Goal: Entertainment & Leisure: Consume media (video, audio)

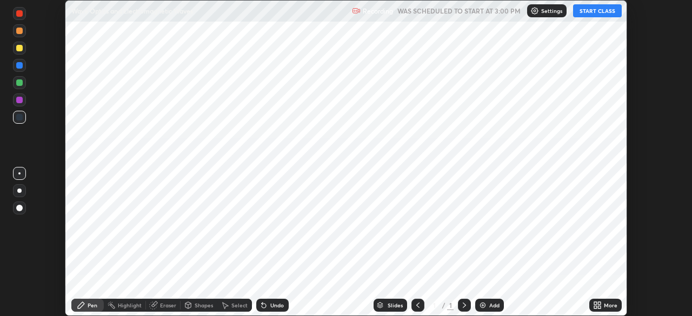
scroll to position [316, 692]
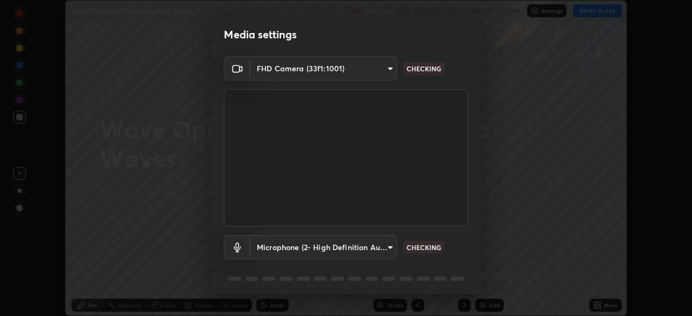
type input "718deecf834a2402e9859888758a2701a1d92989cf10273566d2a6ce3300f65d"
type input "955a75b9c71e28ba85c18fcd0b934af85af289aec22a6d06617489c53a82166a"
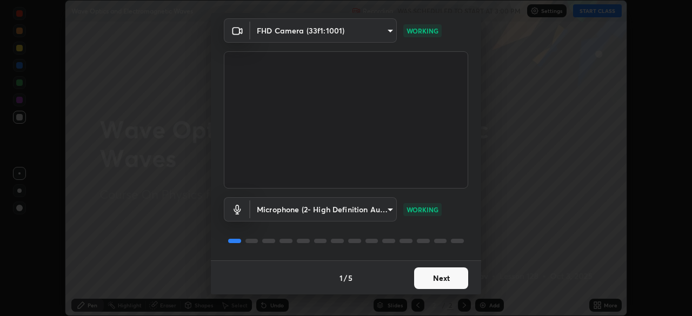
click at [444, 279] on button "Next" at bounding box center [441, 279] width 54 height 22
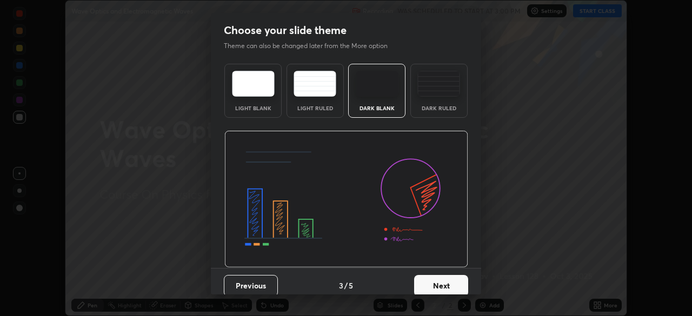
click at [441, 275] on button "Next" at bounding box center [441, 286] width 54 height 22
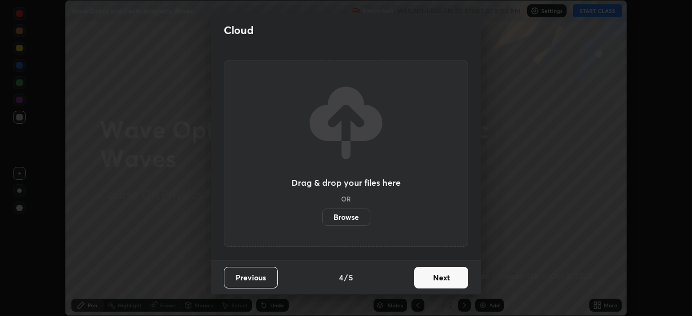
click at [441, 275] on button "Next" at bounding box center [441, 278] width 54 height 22
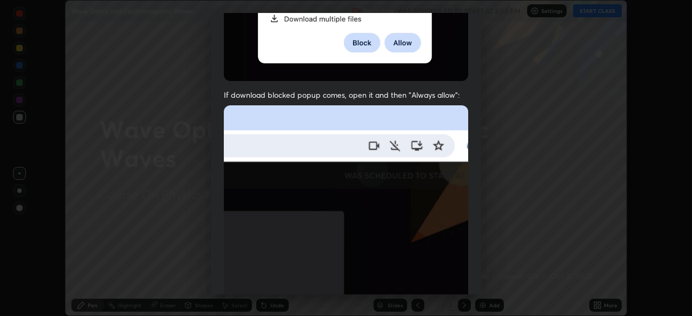
scroll to position [241, 0]
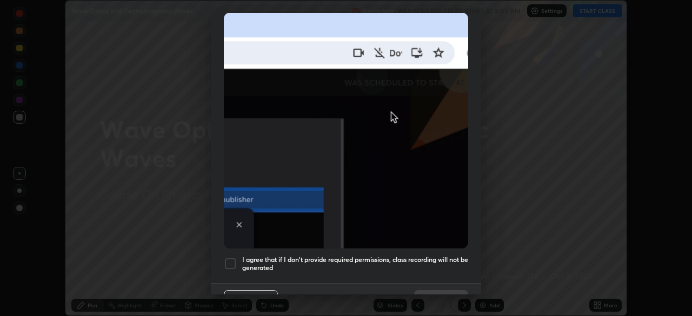
click at [230, 259] on div at bounding box center [230, 263] width 13 height 13
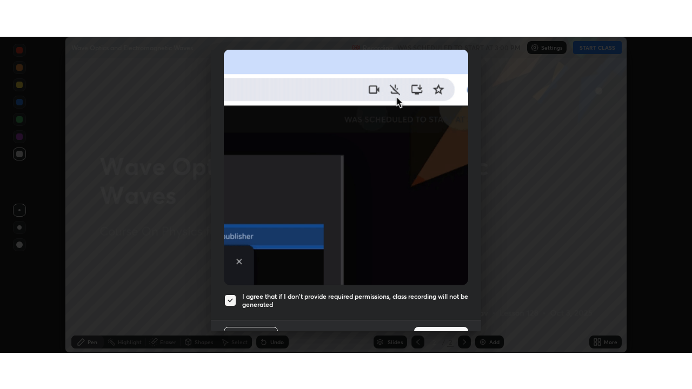
scroll to position [259, 0]
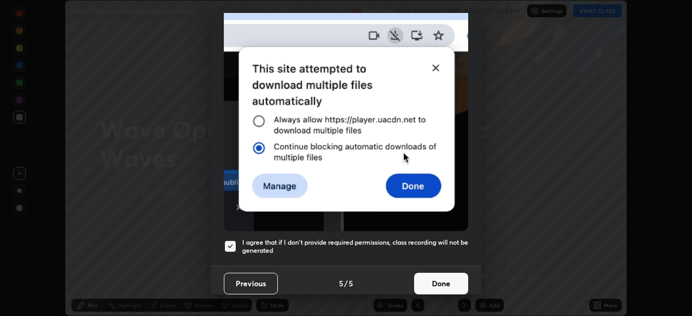
click at [442, 282] on button "Done" at bounding box center [441, 284] width 54 height 22
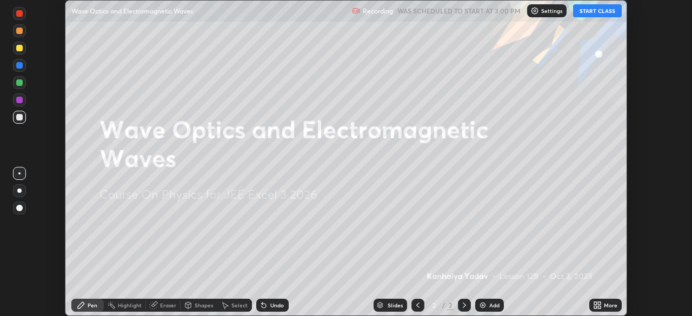
click at [596, 13] on button "START CLASS" at bounding box center [597, 10] width 49 height 13
click at [599, 308] on icon at bounding box center [599, 307] width 3 height 3
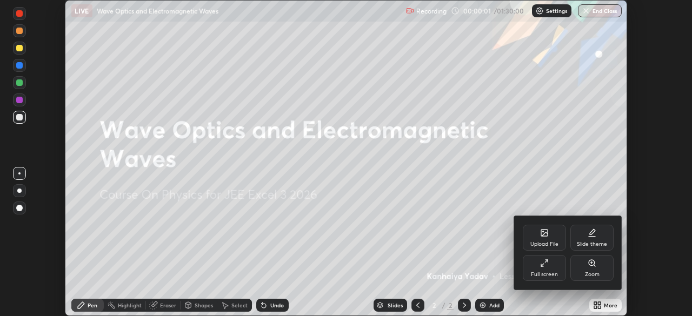
click at [546, 270] on div "Full screen" at bounding box center [544, 268] width 43 height 26
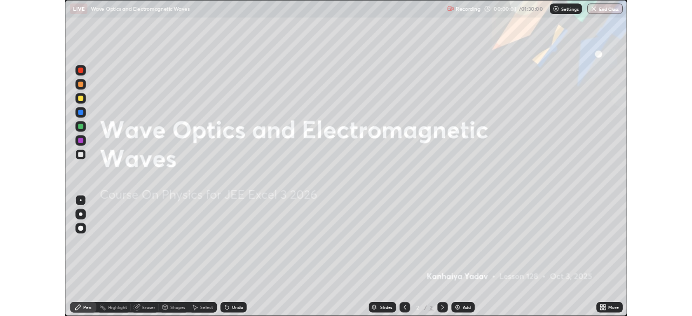
scroll to position [389, 692]
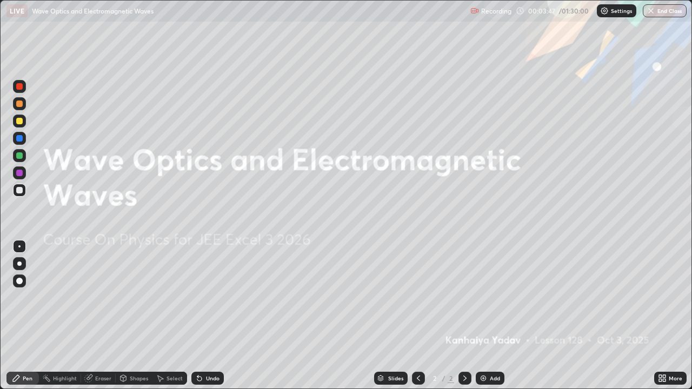
click at [462, 316] on icon at bounding box center [465, 378] width 9 height 9
click at [479, 316] on img at bounding box center [483, 378] width 9 height 9
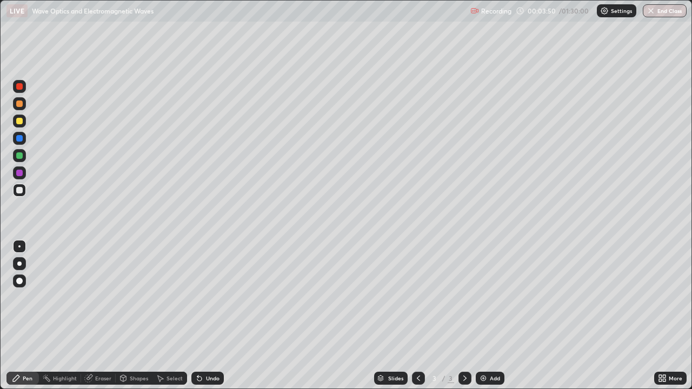
click at [18, 122] on div at bounding box center [19, 121] width 6 height 6
click at [21, 279] on div at bounding box center [19, 281] width 6 height 6
click at [19, 265] on div at bounding box center [19, 264] width 4 height 4
click at [20, 193] on div at bounding box center [19, 190] width 6 height 6
click at [206, 316] on div "Undo" at bounding box center [213, 378] width 14 height 5
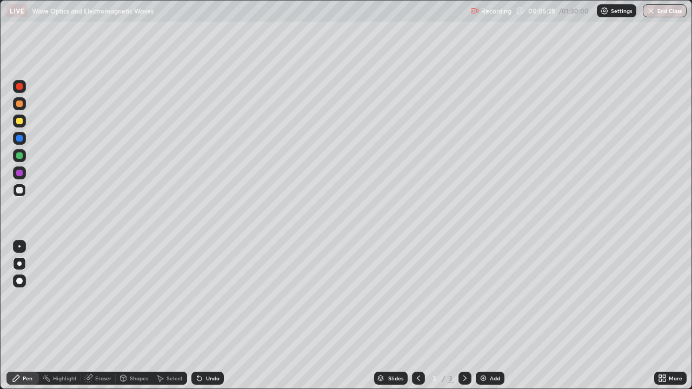
click at [131, 316] on div "Shapes" at bounding box center [139, 378] width 18 height 5
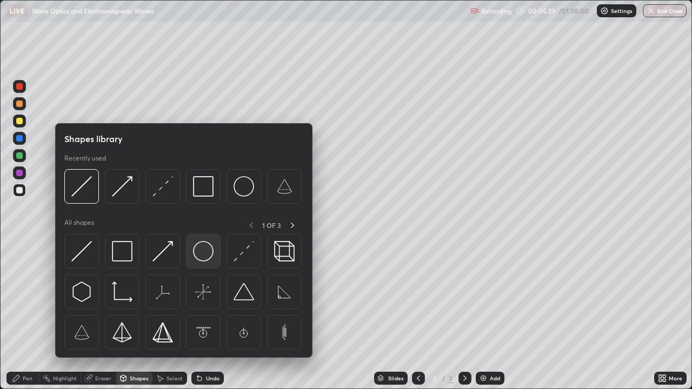
click at [199, 250] on img at bounding box center [203, 251] width 21 height 21
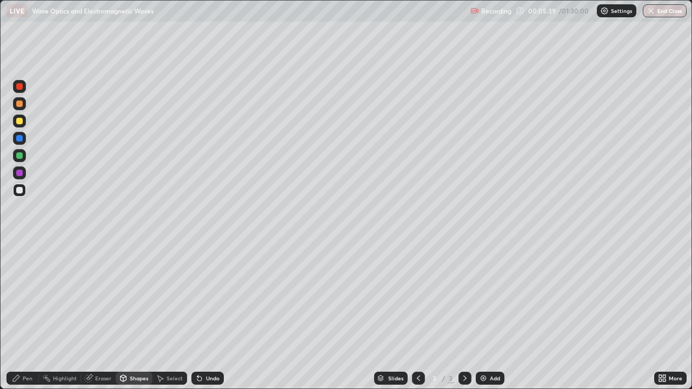
click at [204, 316] on div "Undo" at bounding box center [207, 378] width 32 height 13
click at [22, 175] on div at bounding box center [19, 173] width 6 height 6
click at [19, 190] on div at bounding box center [19, 190] width 6 height 6
click at [21, 316] on div "Pen" at bounding box center [22, 378] width 32 height 13
click at [21, 282] on div at bounding box center [19, 281] width 6 height 6
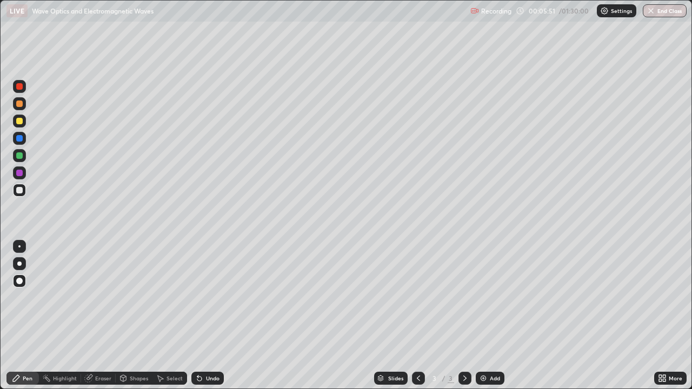
click at [203, 316] on div "Undo" at bounding box center [207, 378] width 32 height 13
click at [130, 316] on div "Shapes" at bounding box center [139, 378] width 18 height 5
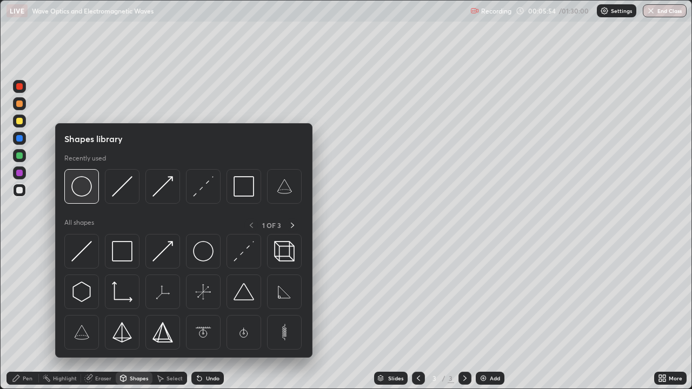
click at [83, 189] on img at bounding box center [81, 186] width 21 height 21
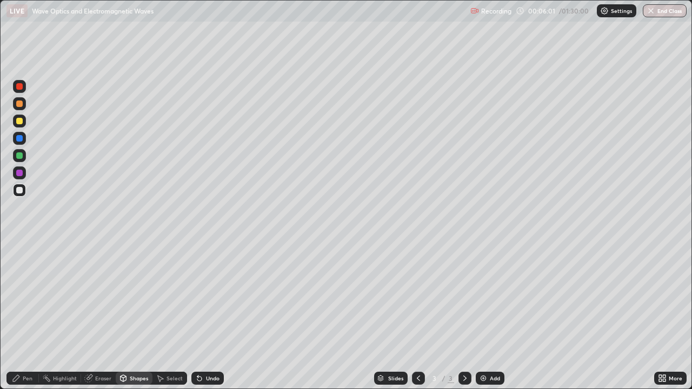
click at [199, 316] on icon at bounding box center [199, 379] width 4 height 4
click at [31, 316] on div "Pen" at bounding box center [28, 378] width 10 height 5
click at [19, 247] on div at bounding box center [19, 247] width 2 height 2
click at [204, 316] on div "Undo" at bounding box center [207, 378] width 32 height 13
click at [211, 316] on div "Undo" at bounding box center [207, 378] width 32 height 13
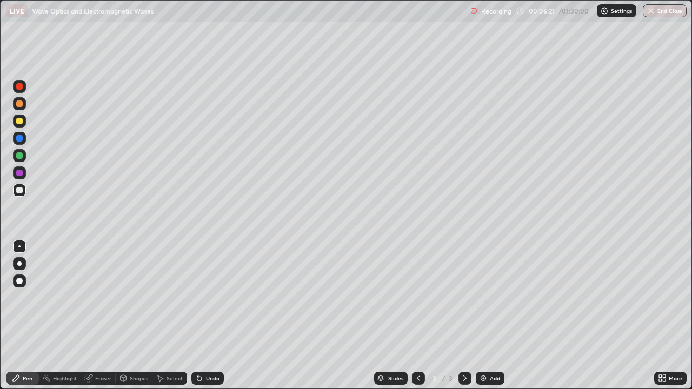
click at [208, 316] on div "Undo" at bounding box center [207, 378] width 32 height 13
click at [132, 316] on div "Shapes" at bounding box center [134, 378] width 37 height 13
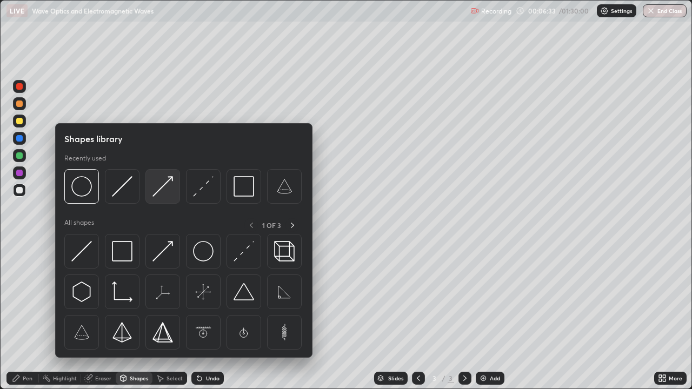
click at [168, 189] on img at bounding box center [163, 186] width 21 height 21
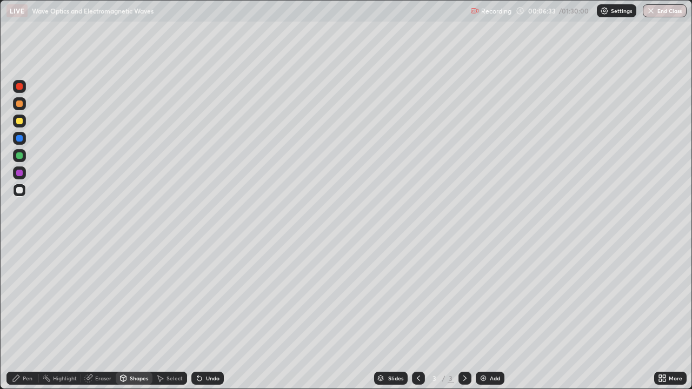
click at [21, 122] on div at bounding box center [19, 121] width 6 height 6
click at [24, 316] on div "Pen" at bounding box center [28, 378] width 10 height 5
click at [23, 173] on div at bounding box center [19, 173] width 13 height 13
click at [464, 316] on icon at bounding box center [465, 378] width 9 height 9
click at [481, 316] on img at bounding box center [483, 378] width 9 height 9
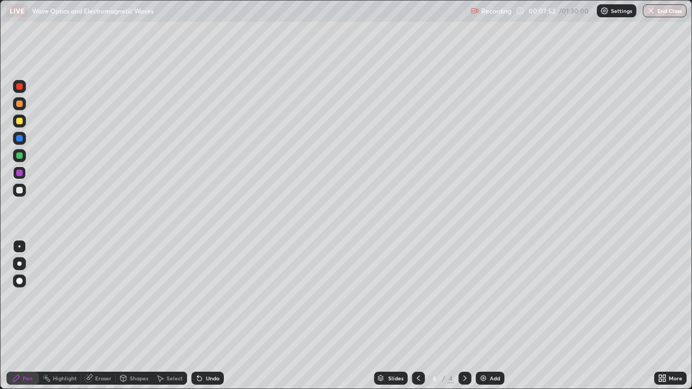
click at [21, 191] on div at bounding box center [19, 190] width 6 height 6
click at [131, 316] on div "Shapes" at bounding box center [134, 378] width 37 height 13
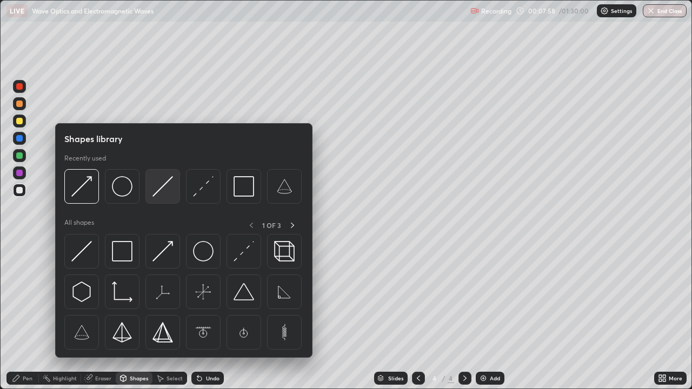
click at [157, 189] on img at bounding box center [163, 186] width 21 height 21
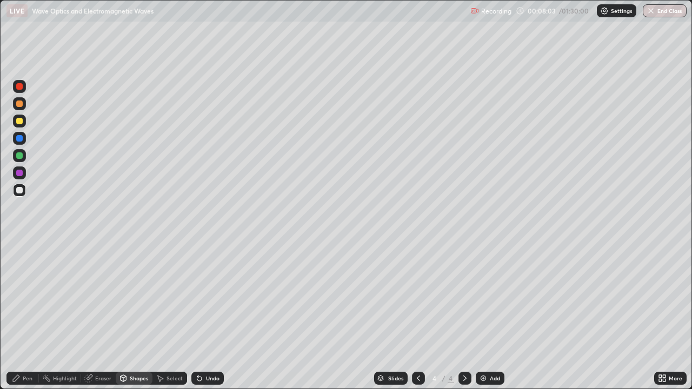
click at [29, 316] on div "Pen" at bounding box center [28, 378] width 10 height 5
click at [18, 188] on div at bounding box center [19, 190] width 6 height 6
click at [19, 277] on div at bounding box center [19, 281] width 13 height 13
click at [138, 316] on div "Shapes" at bounding box center [139, 378] width 18 height 5
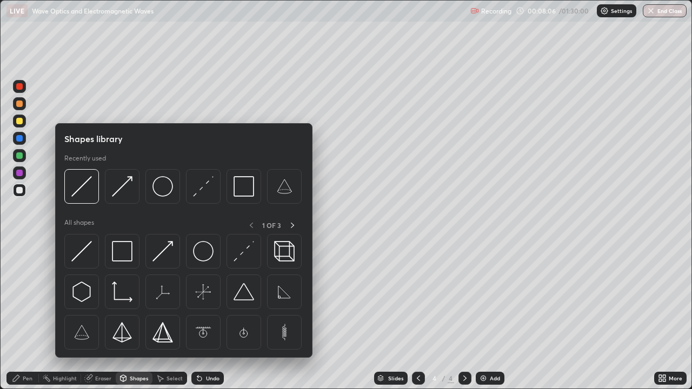
click at [164, 253] on img at bounding box center [163, 251] width 21 height 21
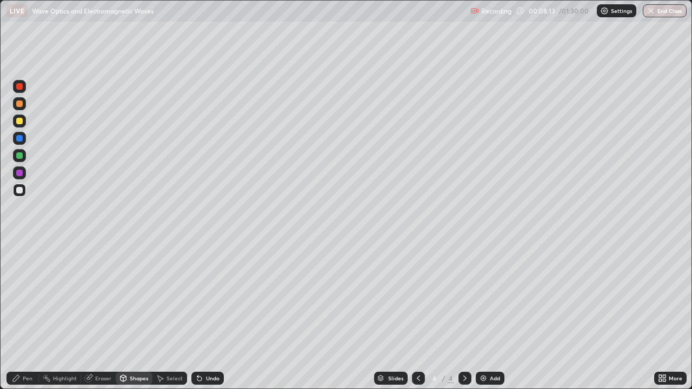
click at [20, 193] on div at bounding box center [19, 190] width 6 height 6
click at [21, 316] on div "Pen" at bounding box center [22, 379] width 32 height 22
click at [19, 265] on div at bounding box center [19, 264] width 4 height 4
click at [206, 316] on div "Undo" at bounding box center [213, 378] width 14 height 5
click at [18, 174] on div at bounding box center [19, 173] width 6 height 6
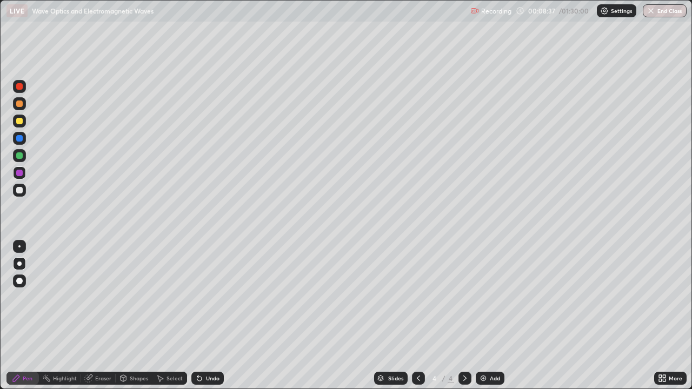
click at [129, 316] on div "Shapes" at bounding box center [134, 378] width 37 height 13
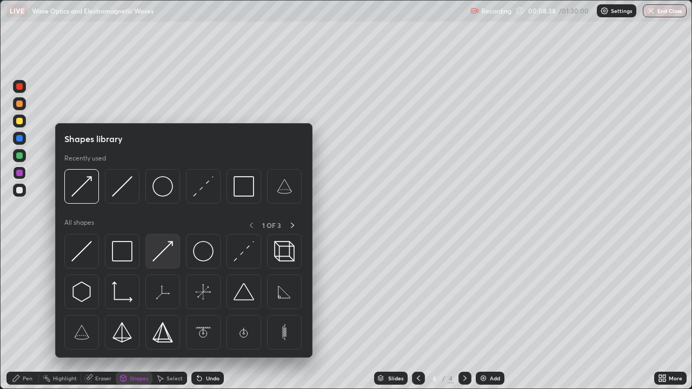
click at [158, 257] on img at bounding box center [163, 251] width 21 height 21
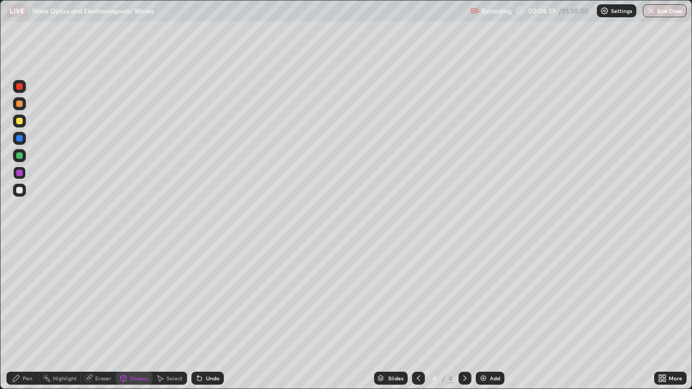
click at [103, 316] on div "Eraser" at bounding box center [103, 378] width 16 height 5
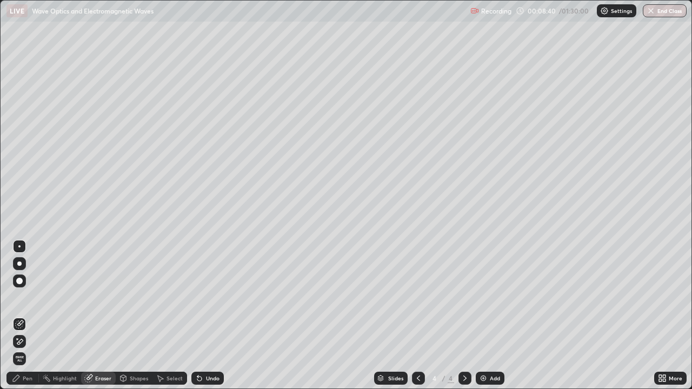
click at [134, 316] on div "Shapes" at bounding box center [134, 378] width 37 height 13
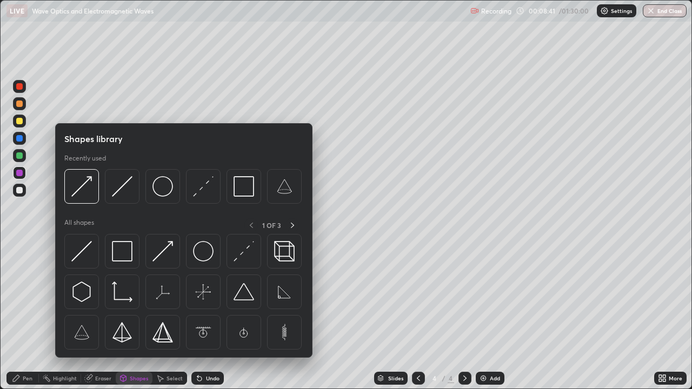
click at [117, 190] on img at bounding box center [122, 186] width 21 height 21
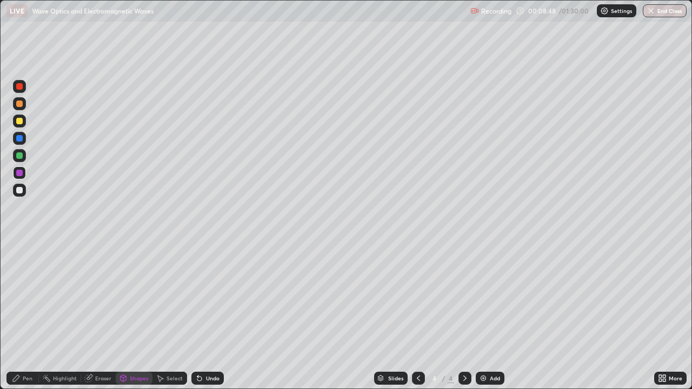
click at [22, 316] on div "Pen" at bounding box center [22, 378] width 32 height 13
click at [20, 190] on div at bounding box center [19, 190] width 6 height 6
click at [465, 316] on icon at bounding box center [465, 378] width 9 height 9
click at [464, 316] on icon at bounding box center [465, 378] width 9 height 9
click at [481, 316] on img at bounding box center [483, 378] width 9 height 9
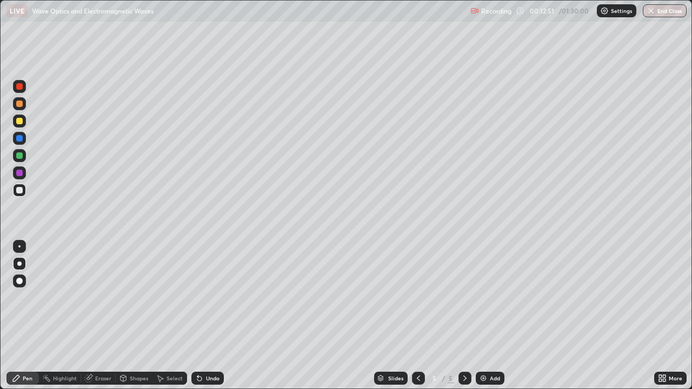
click at [418, 316] on icon at bounding box center [418, 378] width 9 height 9
click at [464, 316] on icon at bounding box center [465, 378] width 3 height 5
click at [464, 316] on icon at bounding box center [465, 378] width 9 height 9
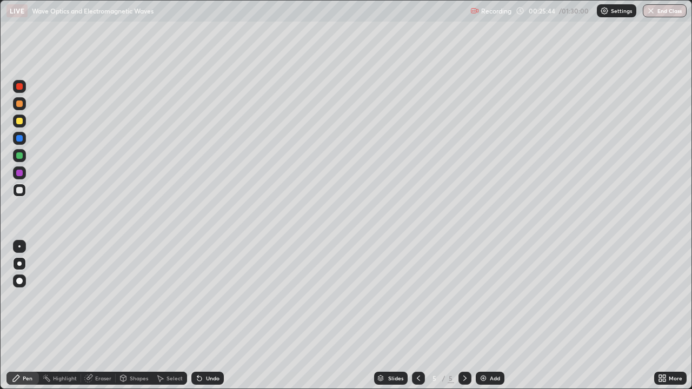
click at [484, 316] on img at bounding box center [483, 378] width 9 height 9
click at [199, 316] on icon at bounding box center [199, 379] width 4 height 4
click at [198, 316] on icon at bounding box center [199, 379] width 4 height 4
click at [464, 316] on icon at bounding box center [465, 378] width 9 height 9
click at [484, 316] on img at bounding box center [483, 378] width 9 height 9
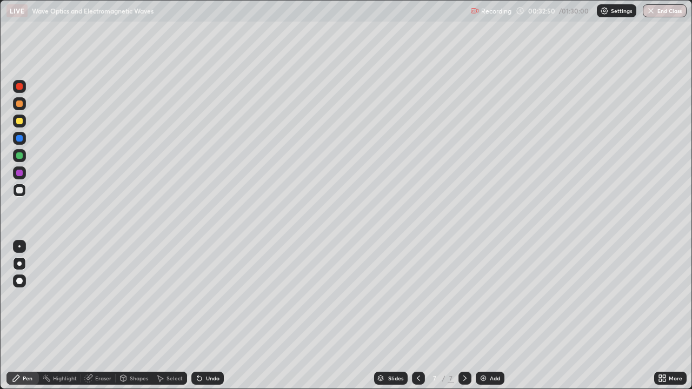
click at [463, 316] on icon at bounding box center [465, 378] width 9 height 9
click at [480, 316] on img at bounding box center [483, 378] width 9 height 9
click at [464, 316] on icon at bounding box center [465, 378] width 3 height 5
click at [479, 316] on img at bounding box center [483, 378] width 9 height 9
click at [418, 316] on icon at bounding box center [418, 378] width 9 height 9
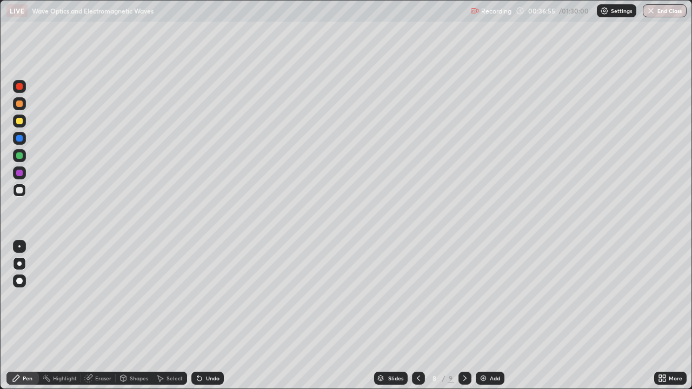
click at [464, 316] on icon at bounding box center [465, 378] width 9 height 9
click at [19, 123] on div at bounding box center [19, 121] width 6 height 6
click at [133, 316] on div "Shapes" at bounding box center [139, 378] width 18 height 5
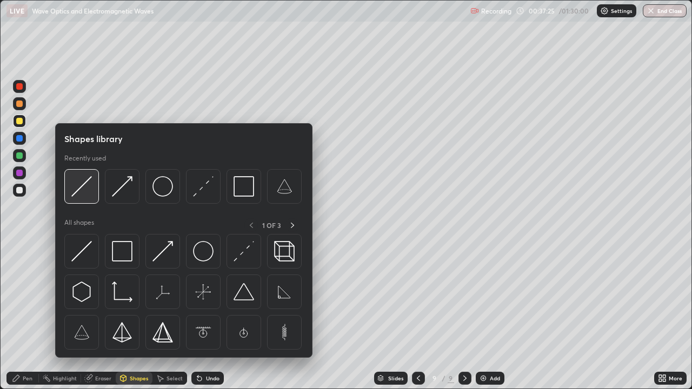
click at [81, 188] on img at bounding box center [81, 186] width 21 height 21
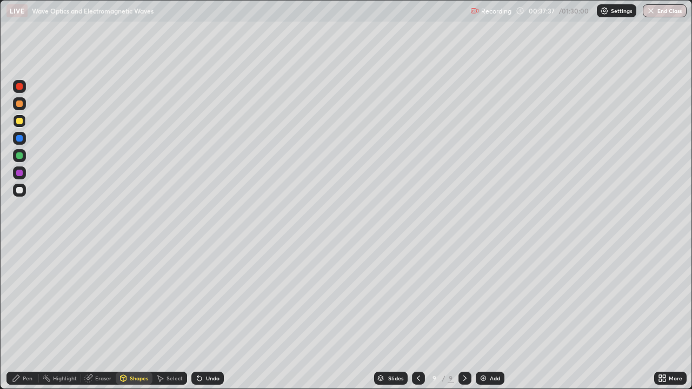
click at [20, 195] on div at bounding box center [19, 190] width 13 height 13
click at [24, 316] on div "Pen" at bounding box center [28, 378] width 10 height 5
click at [211, 316] on div "Undo" at bounding box center [213, 378] width 14 height 5
click at [133, 316] on div "Shapes" at bounding box center [139, 378] width 18 height 5
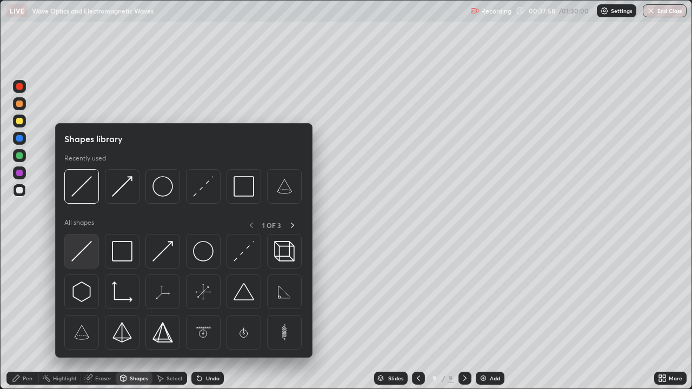
click at [80, 254] on img at bounding box center [81, 251] width 21 height 21
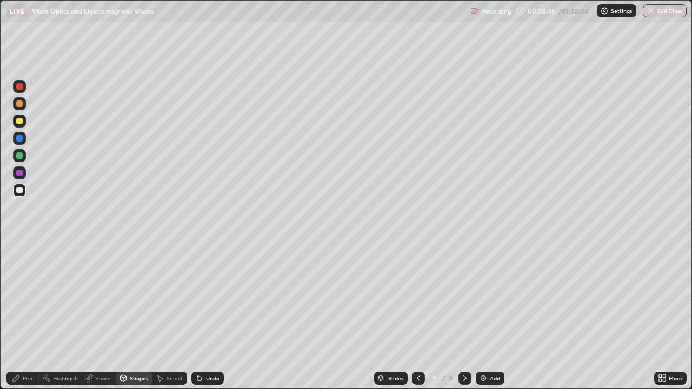
click at [19, 124] on div at bounding box center [19, 121] width 6 height 6
click at [130, 316] on div "Shapes" at bounding box center [139, 378] width 18 height 5
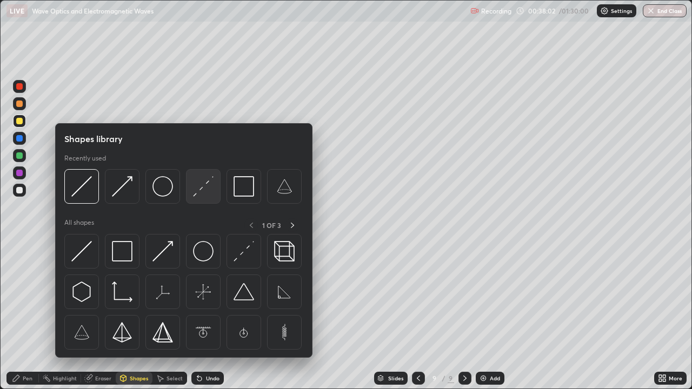
click at [198, 190] on img at bounding box center [203, 186] width 21 height 21
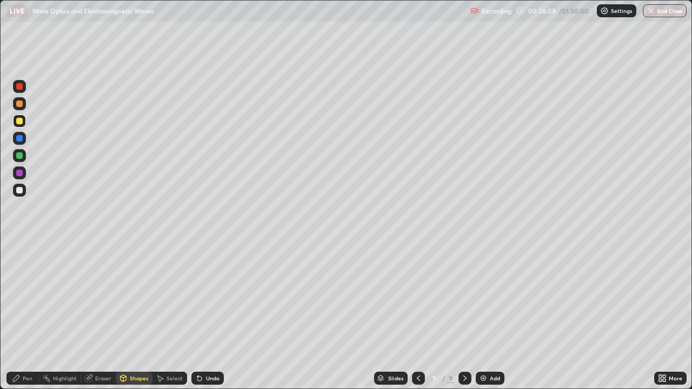
click at [128, 316] on div "Shapes" at bounding box center [134, 378] width 37 height 13
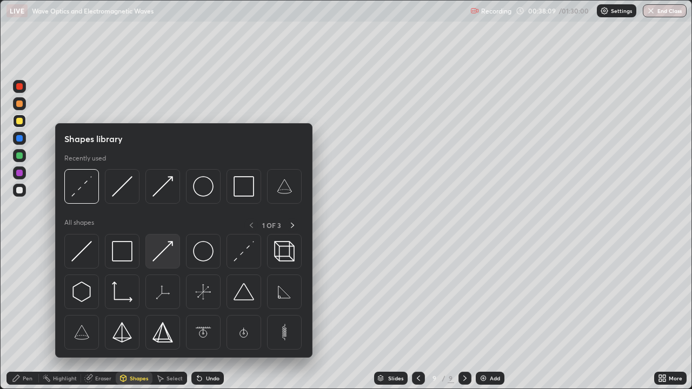
click at [160, 253] on img at bounding box center [163, 251] width 21 height 21
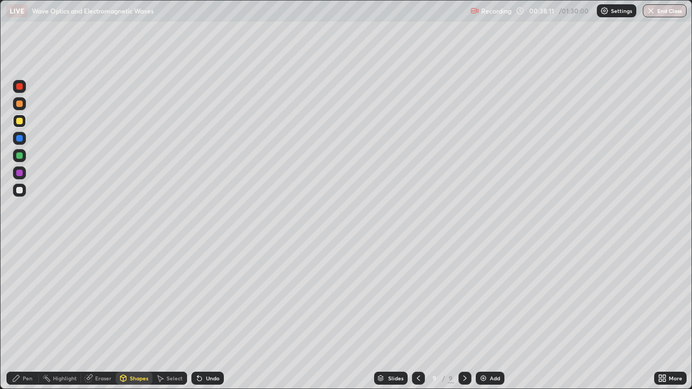
click at [19, 173] on div at bounding box center [19, 173] width 6 height 6
click at [29, 316] on div "Pen" at bounding box center [28, 378] width 10 height 5
click at [19, 173] on div at bounding box center [19, 173] width 6 height 6
click at [211, 316] on div "Undo" at bounding box center [213, 378] width 14 height 5
click at [19, 138] on div at bounding box center [19, 138] width 6 height 6
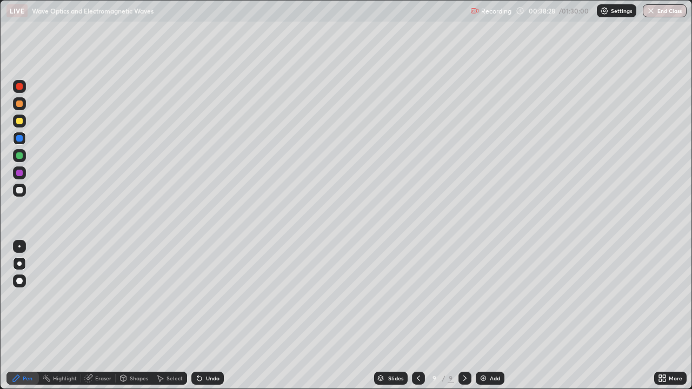
click at [197, 316] on icon at bounding box center [197, 376] width 1 height 1
click at [212, 316] on div "Undo" at bounding box center [207, 378] width 32 height 13
click at [98, 316] on div "Eraser" at bounding box center [103, 378] width 16 height 5
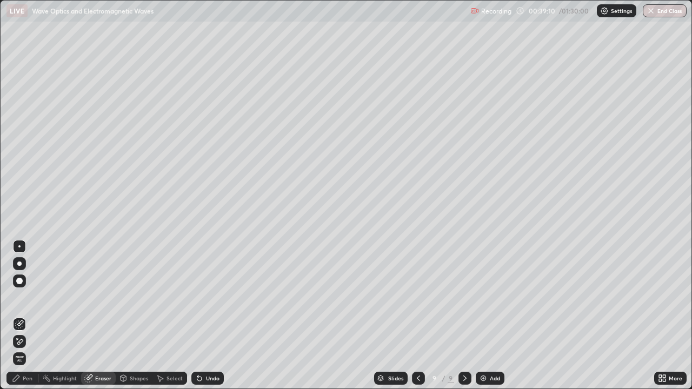
click at [22, 316] on div "Pen" at bounding box center [22, 378] width 32 height 13
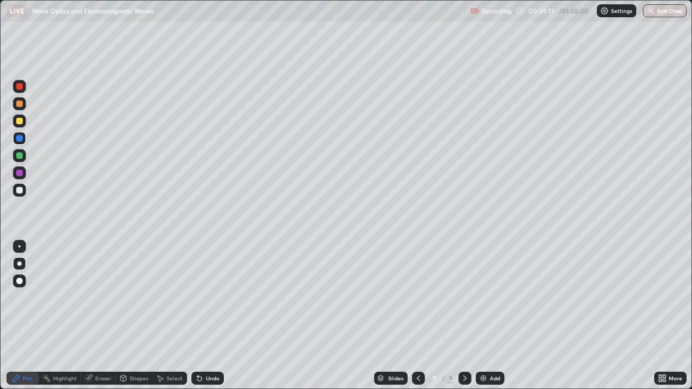
click at [21, 193] on div at bounding box center [19, 190] width 6 height 6
click at [18, 122] on div at bounding box center [19, 121] width 6 height 6
click at [20, 191] on div at bounding box center [19, 190] width 6 height 6
click at [138, 316] on div "Shapes" at bounding box center [139, 378] width 18 height 5
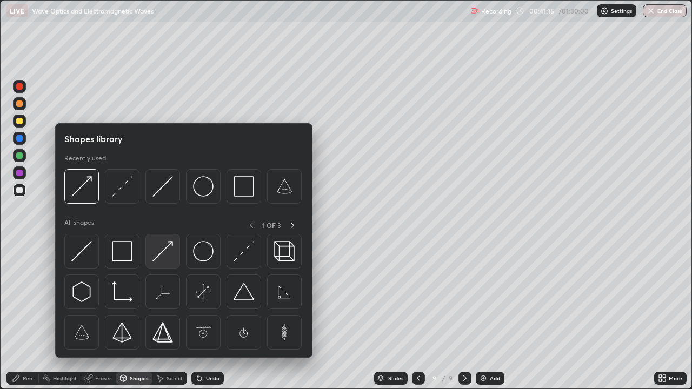
click at [160, 251] on img at bounding box center [163, 251] width 21 height 21
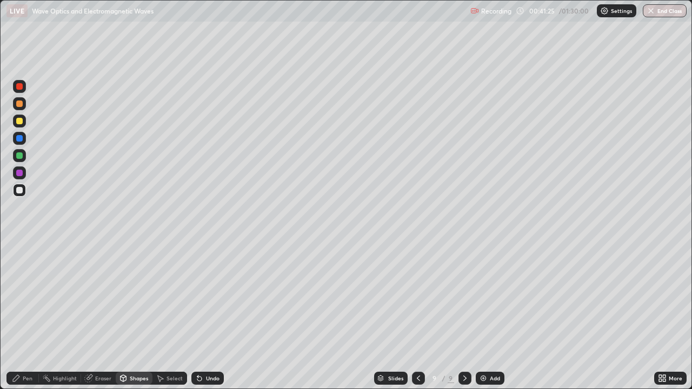
click at [200, 316] on icon at bounding box center [199, 378] width 9 height 9
click at [21, 191] on div at bounding box center [19, 190] width 6 height 6
click at [207, 316] on div "Undo" at bounding box center [213, 378] width 14 height 5
click at [21, 316] on div "Pen" at bounding box center [22, 378] width 32 height 13
click at [19, 174] on div at bounding box center [19, 173] width 6 height 6
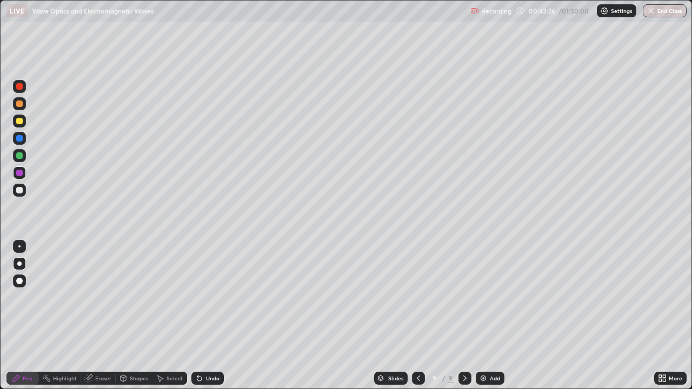
click at [20, 191] on div at bounding box center [19, 190] width 6 height 6
click at [197, 316] on icon at bounding box center [199, 379] width 4 height 4
click at [199, 316] on icon at bounding box center [199, 378] width 9 height 9
click at [197, 316] on icon at bounding box center [197, 376] width 1 height 1
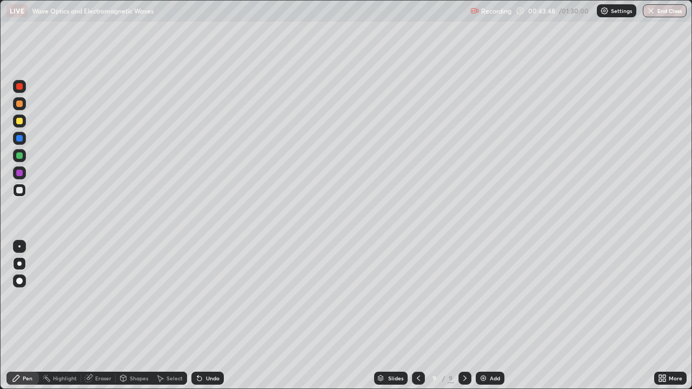
click at [198, 316] on icon at bounding box center [199, 379] width 4 height 4
click at [466, 316] on icon at bounding box center [465, 378] width 9 height 9
click at [481, 316] on img at bounding box center [483, 378] width 9 height 9
click at [202, 316] on div "Undo" at bounding box center [207, 378] width 32 height 13
click at [464, 316] on icon at bounding box center [465, 378] width 9 height 9
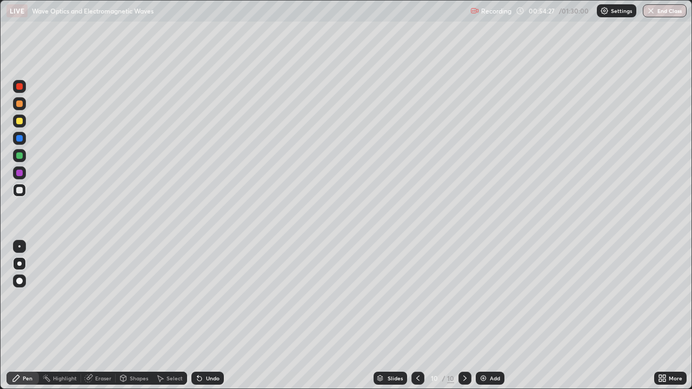
click at [484, 316] on img at bounding box center [483, 378] width 9 height 9
click at [212, 316] on div "Undo" at bounding box center [213, 378] width 14 height 5
click at [215, 316] on div "Undo" at bounding box center [213, 378] width 14 height 5
click at [214, 316] on div "Undo" at bounding box center [213, 378] width 14 height 5
click at [213, 316] on div "Undo" at bounding box center [207, 378] width 32 height 13
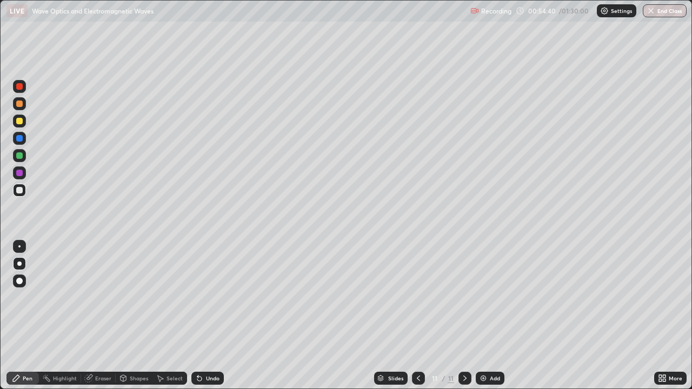
click at [212, 316] on div "Undo" at bounding box center [207, 378] width 32 height 13
click at [210, 316] on div "Undo" at bounding box center [207, 378] width 32 height 13
click at [416, 316] on icon at bounding box center [418, 378] width 9 height 9
click at [463, 316] on icon at bounding box center [465, 378] width 9 height 9
click at [209, 316] on div "Undo" at bounding box center [213, 378] width 14 height 5
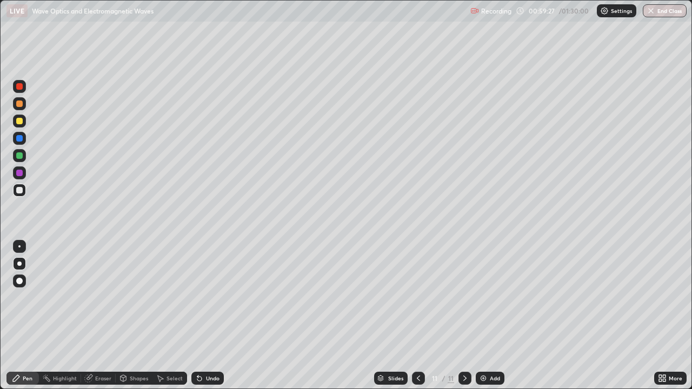
click at [98, 316] on div "Eraser" at bounding box center [103, 378] width 16 height 5
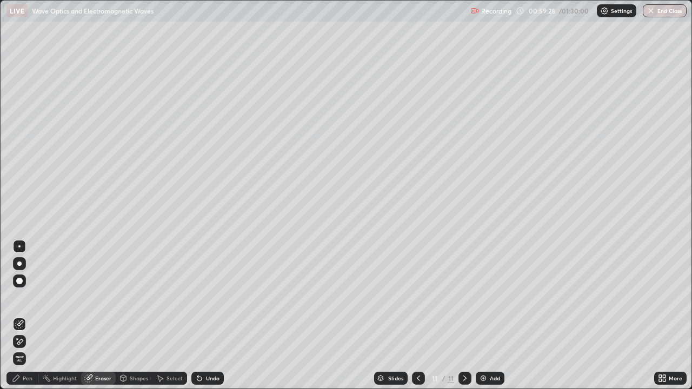
click at [129, 316] on div "Shapes" at bounding box center [134, 378] width 37 height 13
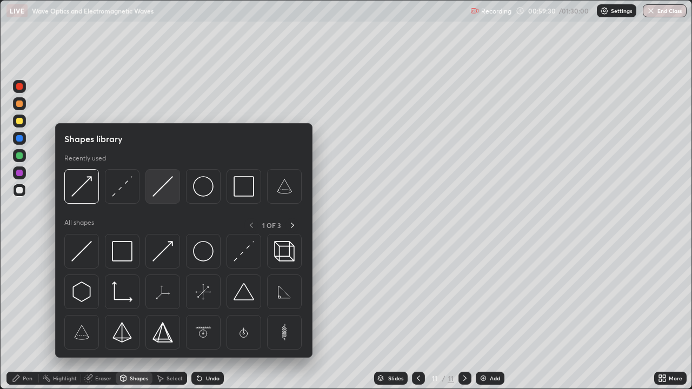
click at [160, 183] on img at bounding box center [163, 186] width 21 height 21
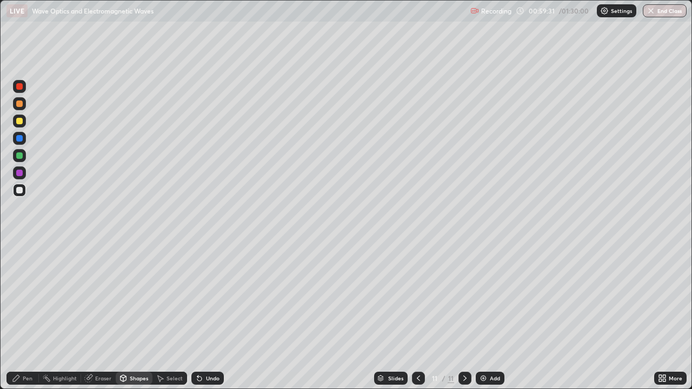
click at [18, 173] on div at bounding box center [19, 173] width 6 height 6
click at [202, 316] on div "Undo" at bounding box center [207, 378] width 32 height 13
click at [19, 316] on icon at bounding box center [16, 378] width 9 height 9
click at [19, 155] on div at bounding box center [19, 156] width 6 height 6
click at [21, 174] on div at bounding box center [19, 173] width 6 height 6
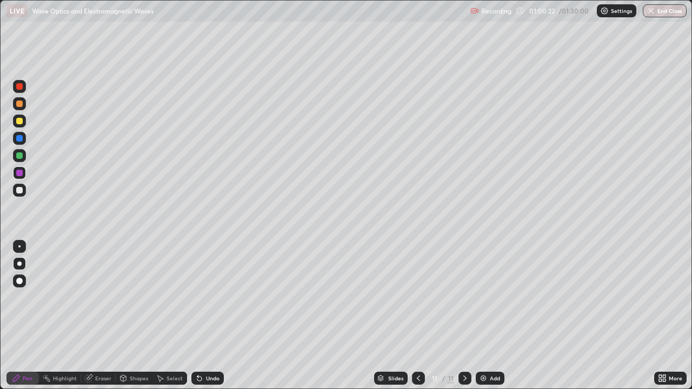
click at [23, 190] on div at bounding box center [19, 190] width 13 height 13
click at [19, 121] on div at bounding box center [19, 121] width 6 height 6
click at [23, 191] on div at bounding box center [19, 190] width 13 height 13
click at [465, 316] on icon at bounding box center [465, 378] width 3 height 5
click at [463, 316] on icon at bounding box center [465, 378] width 9 height 9
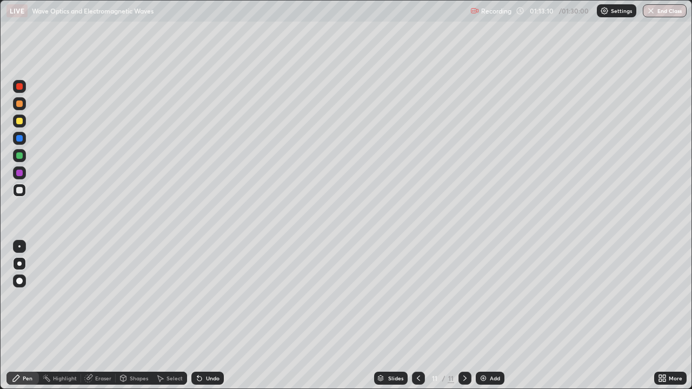
click at [465, 316] on icon at bounding box center [465, 378] width 9 height 9
click at [484, 316] on img at bounding box center [483, 378] width 9 height 9
click at [21, 123] on div at bounding box center [19, 121] width 6 height 6
click at [19, 190] on div at bounding box center [19, 190] width 6 height 6
click at [210, 316] on div "Undo" at bounding box center [213, 378] width 14 height 5
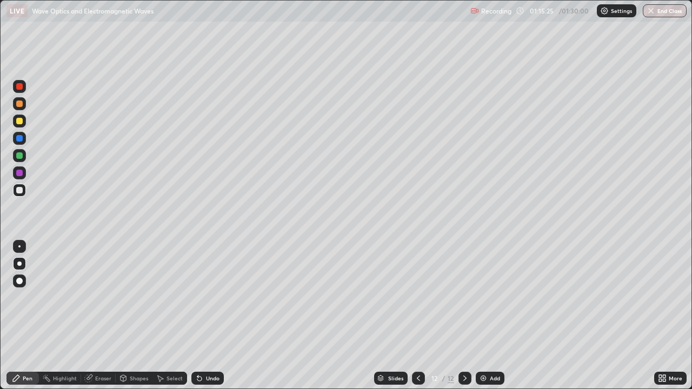
click at [207, 316] on div "Undo" at bounding box center [213, 378] width 14 height 5
click at [209, 316] on div "Undo" at bounding box center [213, 378] width 14 height 5
click at [214, 316] on div "Undo" at bounding box center [207, 378] width 32 height 13
click at [215, 316] on div "Undo" at bounding box center [207, 378] width 32 height 13
click at [213, 316] on div "Undo" at bounding box center [207, 378] width 32 height 13
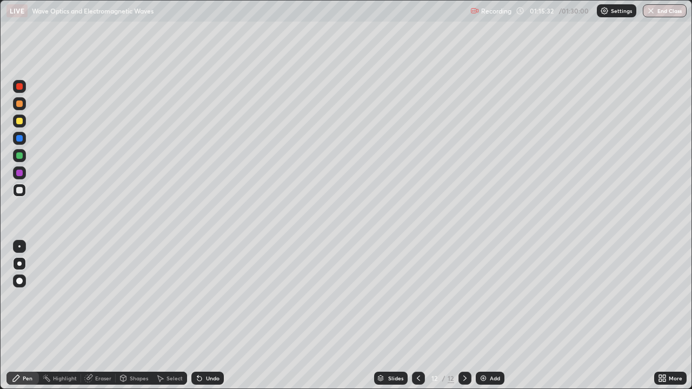
click at [130, 316] on div "Shapes" at bounding box center [139, 378] width 18 height 5
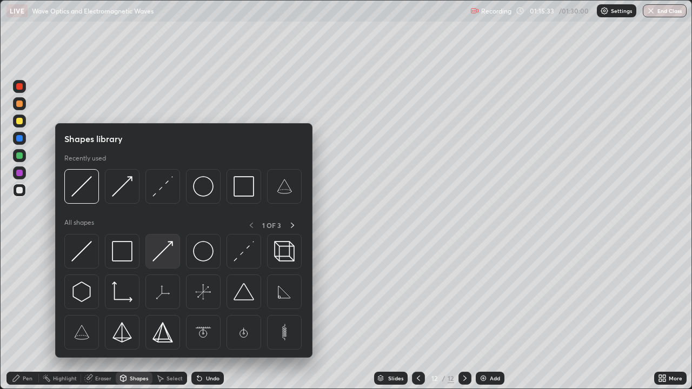
click at [161, 254] on img at bounding box center [163, 251] width 21 height 21
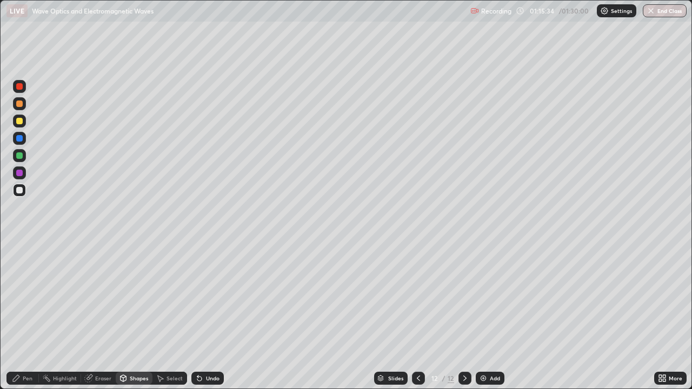
click at [134, 316] on div "Shapes" at bounding box center [139, 378] width 18 height 5
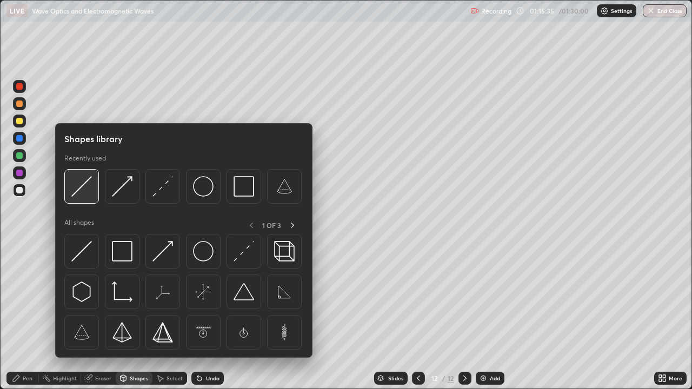
click at [80, 184] on img at bounding box center [81, 186] width 21 height 21
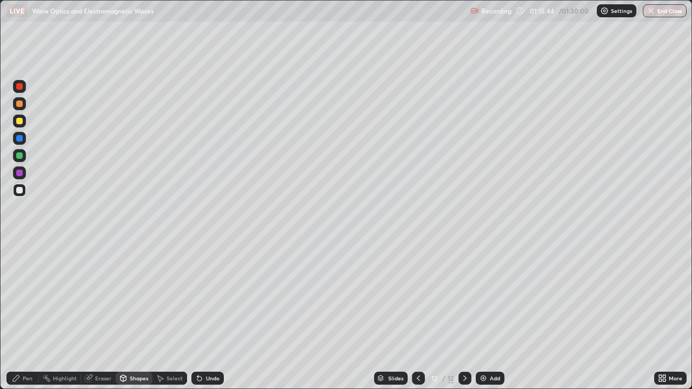
click at [96, 316] on div "Eraser" at bounding box center [103, 378] width 16 height 5
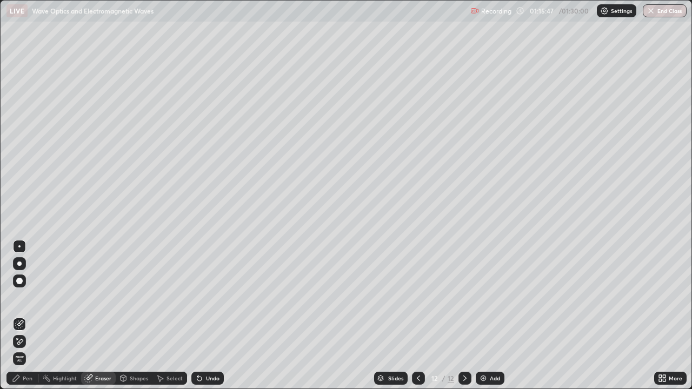
click at [23, 316] on div "Pen" at bounding box center [28, 378] width 10 height 5
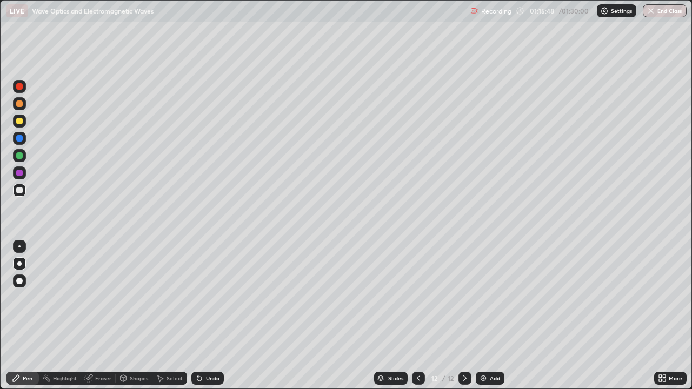
click at [19, 122] on div at bounding box center [19, 121] width 6 height 6
click at [20, 173] on div at bounding box center [19, 173] width 6 height 6
click at [20, 191] on div at bounding box center [19, 190] width 6 height 6
click at [21, 138] on div at bounding box center [19, 138] width 6 height 6
click at [19, 184] on div at bounding box center [19, 190] width 13 height 13
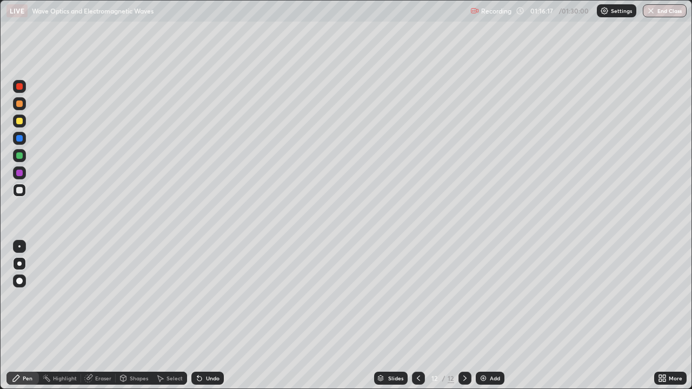
click at [24, 316] on div "Pen" at bounding box center [28, 378] width 10 height 5
click at [19, 174] on div at bounding box center [19, 173] width 6 height 6
click at [23, 190] on div at bounding box center [19, 190] width 13 height 13
click at [462, 316] on icon at bounding box center [465, 378] width 9 height 9
click at [482, 316] on img at bounding box center [483, 378] width 9 height 9
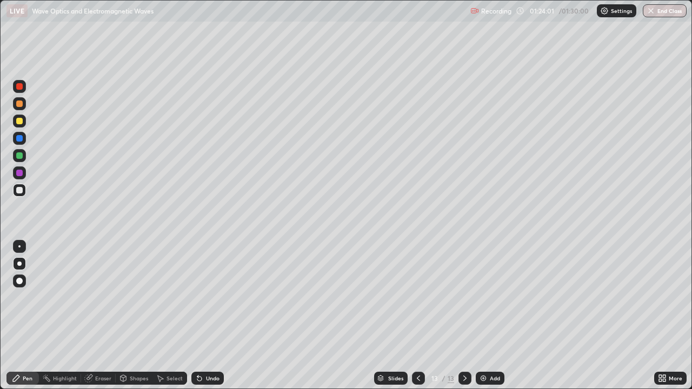
click at [204, 316] on div "Undo" at bounding box center [207, 378] width 32 height 13
click at [206, 316] on div "Undo" at bounding box center [213, 378] width 14 height 5
click at [208, 316] on div "Undo" at bounding box center [213, 378] width 14 height 5
click at [208, 316] on div "Undo" at bounding box center [207, 378] width 32 height 13
click at [21, 155] on div at bounding box center [19, 156] width 6 height 6
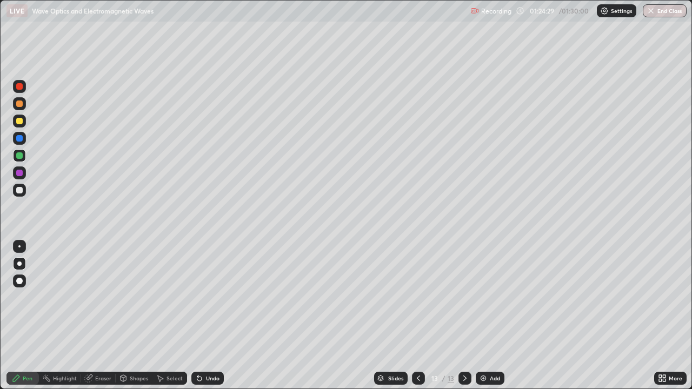
click at [20, 191] on div at bounding box center [19, 190] width 6 height 6
click at [20, 156] on div at bounding box center [19, 156] width 6 height 6
click at [19, 191] on div at bounding box center [19, 190] width 6 height 6
click at [19, 173] on div at bounding box center [19, 173] width 6 height 6
click at [206, 316] on div "Undo" at bounding box center [213, 378] width 14 height 5
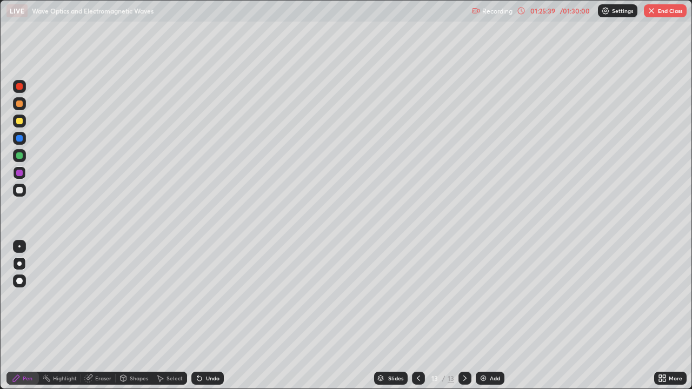
click at [19, 190] on div at bounding box center [19, 190] width 6 height 6
click at [19, 123] on div at bounding box center [19, 121] width 6 height 6
click at [16, 192] on div at bounding box center [19, 190] width 6 height 6
click at [201, 316] on icon at bounding box center [199, 378] width 9 height 9
click at [206, 316] on div "Undo" at bounding box center [213, 378] width 14 height 5
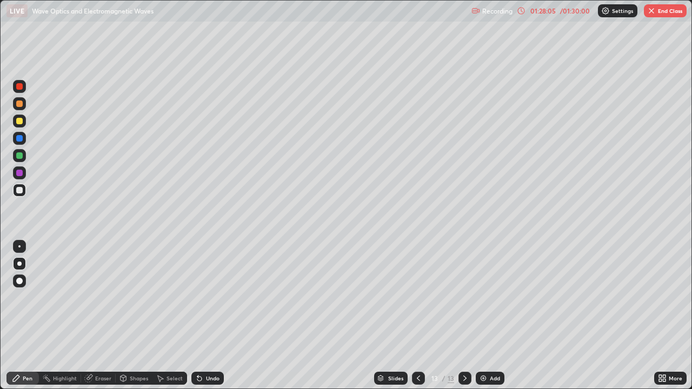
click at [650, 12] on img "button" at bounding box center [651, 10] width 9 height 9
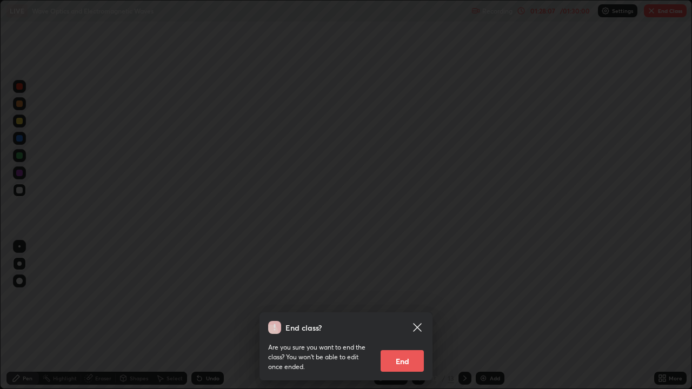
click at [407, 316] on button "End" at bounding box center [402, 362] width 43 height 22
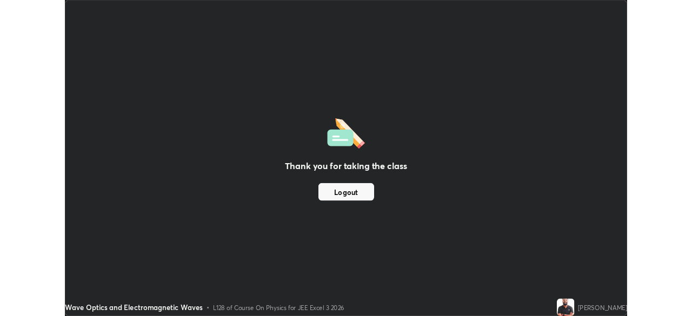
scroll to position [53774, 53398]
